Goal: Communication & Community: Answer question/provide support

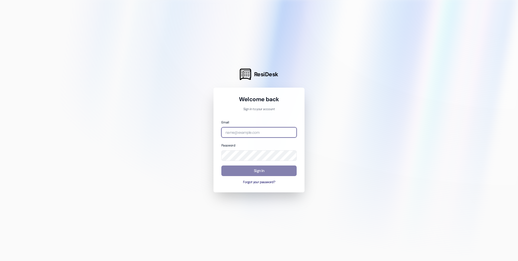
click at [239, 131] on input "email" at bounding box center [258, 132] width 75 height 11
type input "[PERSON_NAME][EMAIL_ADDRESS][DOMAIN_NAME]"
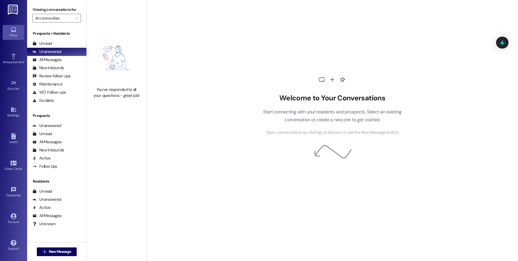
click at [107, 8] on div "You've responded to all your questions - great job!" at bounding box center [117, 65] width 60 height 130
click at [62, 42] on div "Unread (0)" at bounding box center [56, 44] width 59 height 8
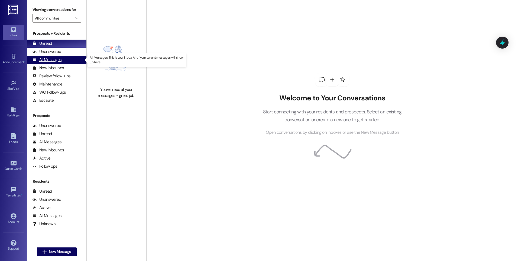
click at [63, 62] on div "All Messages (undefined)" at bounding box center [56, 60] width 59 height 8
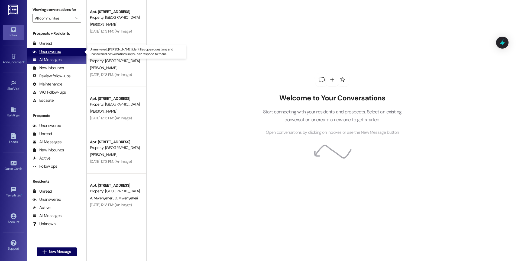
click at [57, 51] on div "Unanswered" at bounding box center [47, 52] width 29 height 6
